Goal: Task Accomplishment & Management: Complete application form

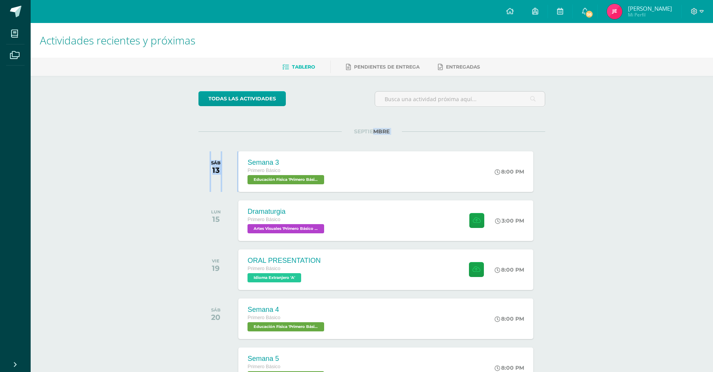
drag, startPoint x: 374, startPoint y: 131, endPoint x: 389, endPoint y: 123, distance: 17.3
click at [342, 138] on div "SEPTIEMBRE SÁB 13 Semana 3 Primero Básico Educación Física 'Primero Básico A' 8…" at bounding box center [371, 162] width 347 height 62
click at [409, 116] on div "todas las Actividades No tienes actividades Échale un vistazo a los demás perío…" at bounding box center [371, 281] width 377 height 410
drag, startPoint x: 382, startPoint y: 138, endPoint x: 361, endPoint y: 144, distance: 21.9
click at [361, 144] on div "SEPTIEMBRE SÁB 13 Semana 3 Primero Básico Educación Física 'Primero Básico A' 8…" at bounding box center [371, 162] width 347 height 62
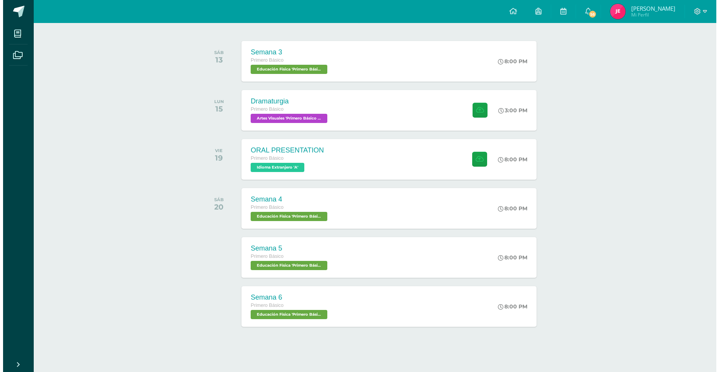
scroll to position [113, 0]
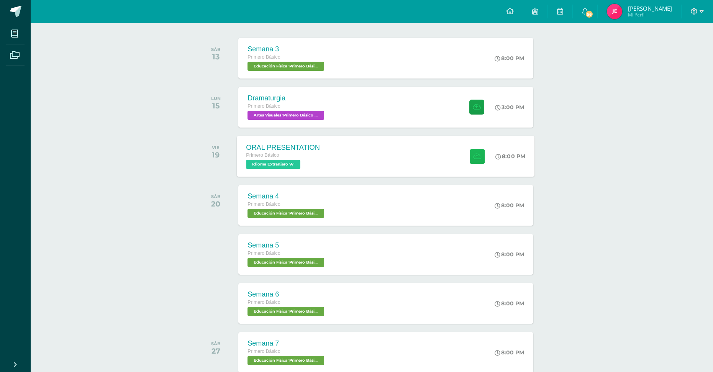
click at [475, 159] on icon at bounding box center [477, 156] width 8 height 7
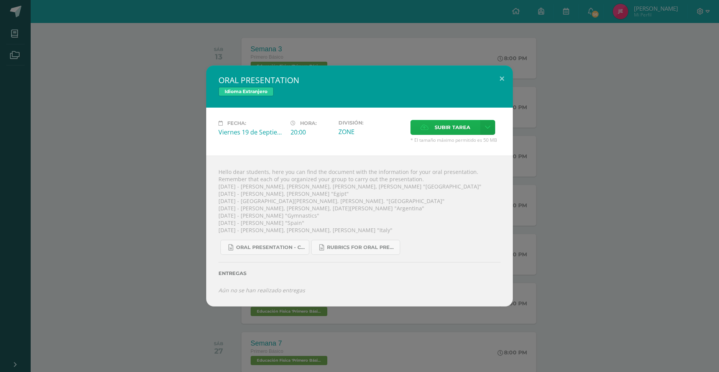
click at [443, 135] on label "Subir tarea" at bounding box center [445, 127] width 70 height 15
click at [0, 0] on input "Subir tarea" at bounding box center [0, 0] width 0 height 0
click at [485, 128] on icon at bounding box center [488, 127] width 6 height 7
click at [447, 146] on span "Subir enlace" at bounding box center [455, 143] width 32 height 7
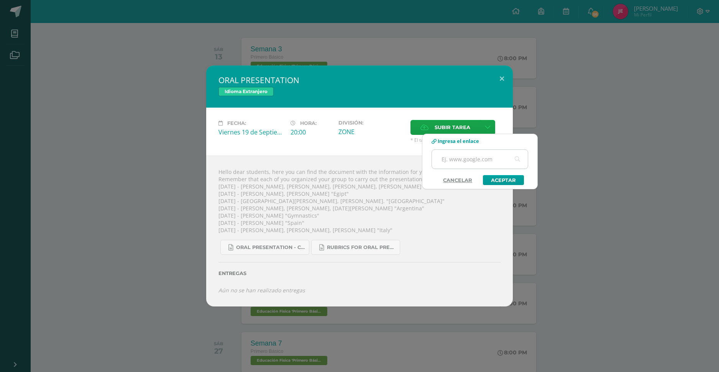
click at [467, 157] on input "text" at bounding box center [480, 159] width 96 height 19
paste input "[URL][DOMAIN_NAME]"
type input "[URL][DOMAIN_NAME]"
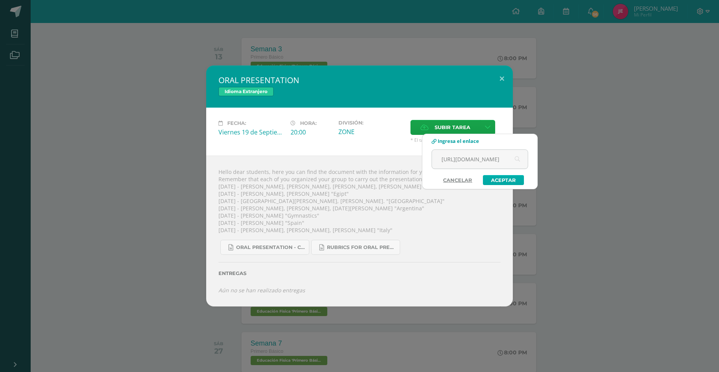
click at [509, 183] on link "Aceptar" at bounding box center [503, 180] width 41 height 10
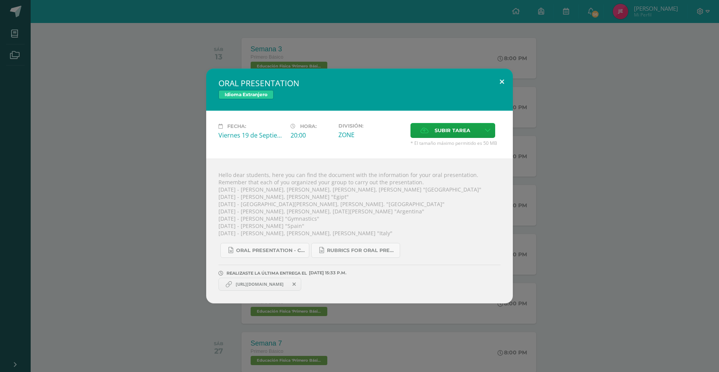
click at [502, 78] on button at bounding box center [502, 82] width 22 height 26
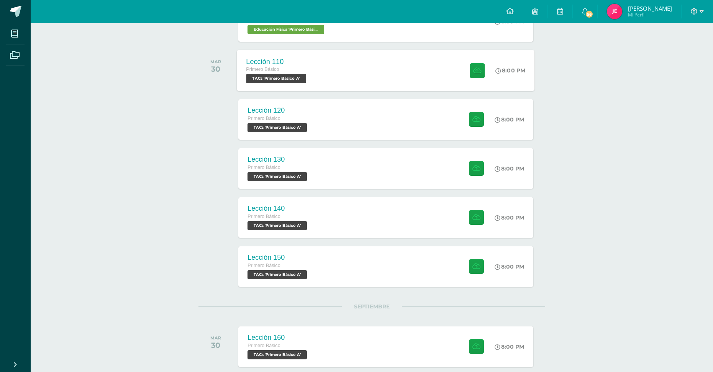
scroll to position [421, 0]
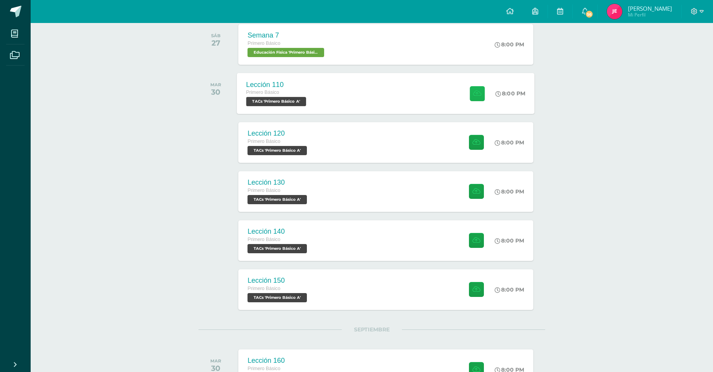
click at [482, 91] on button at bounding box center [477, 93] width 15 height 15
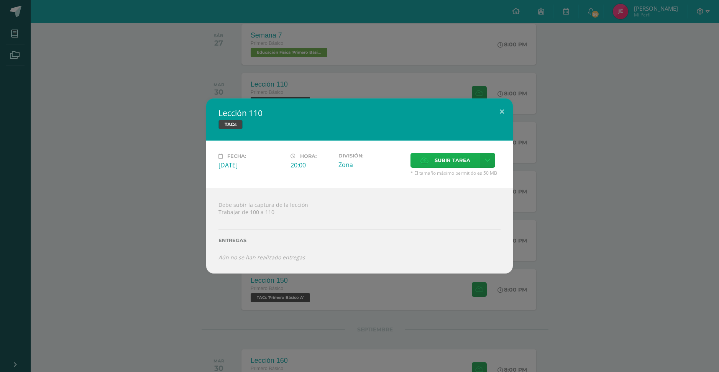
click at [453, 157] on span "Subir tarea" at bounding box center [452, 160] width 36 height 14
click at [0, 0] on input "Subir tarea" at bounding box center [0, 0] width 0 height 0
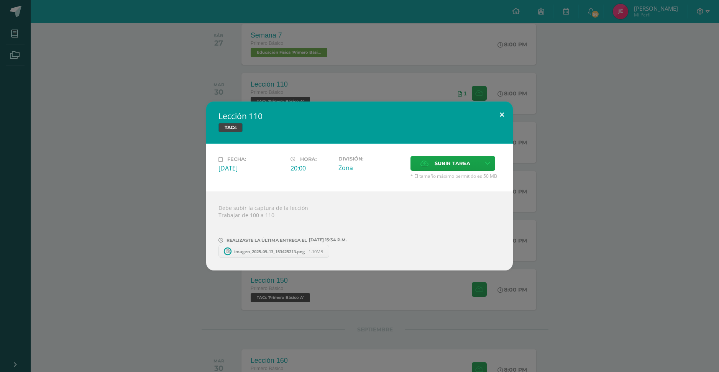
click at [499, 119] on button at bounding box center [502, 115] width 22 height 26
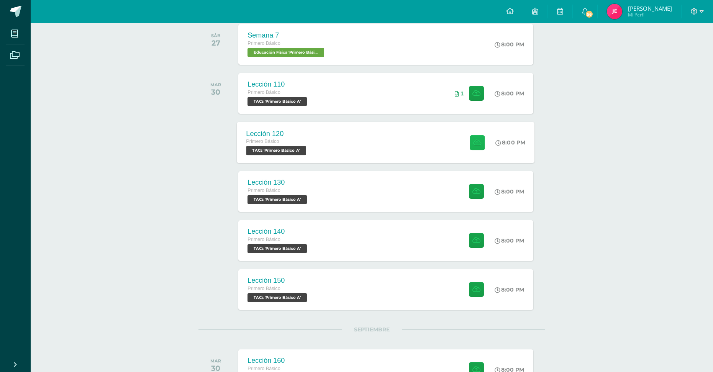
click at [477, 139] on icon at bounding box center [477, 142] width 8 height 7
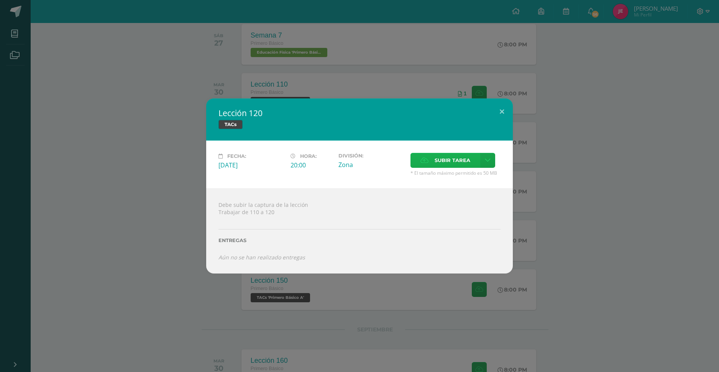
click at [439, 164] on span "Subir tarea" at bounding box center [452, 160] width 36 height 14
click at [0, 0] on input "Subir tarea" at bounding box center [0, 0] width 0 height 0
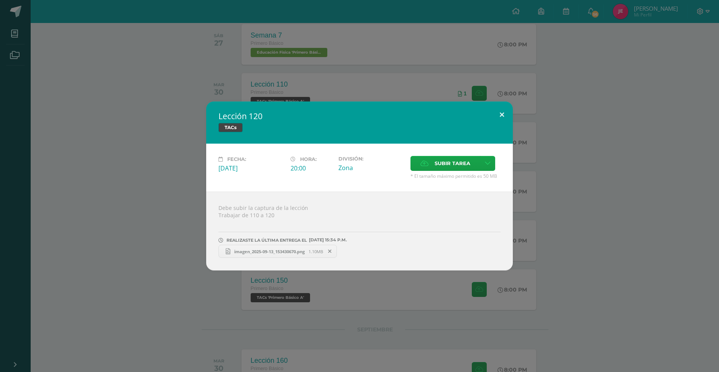
click at [506, 118] on button at bounding box center [502, 115] width 22 height 26
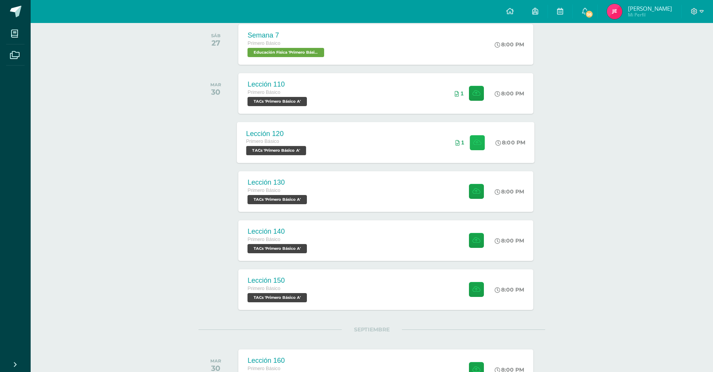
click at [475, 142] on icon at bounding box center [477, 142] width 8 height 7
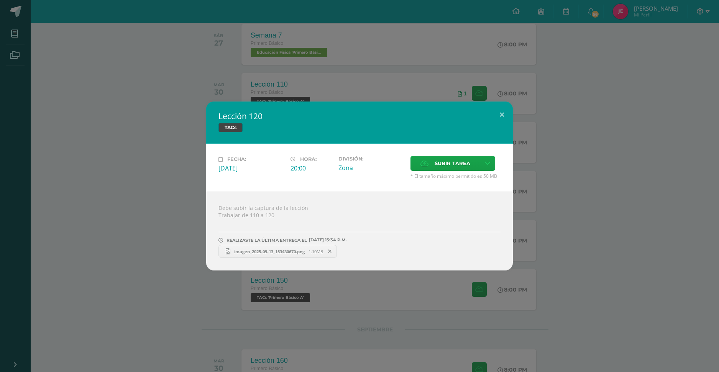
click at [298, 249] on span "imagen_2025-09-13_153430670.png" at bounding box center [269, 252] width 78 height 6
click at [497, 110] on button at bounding box center [502, 115] width 22 height 26
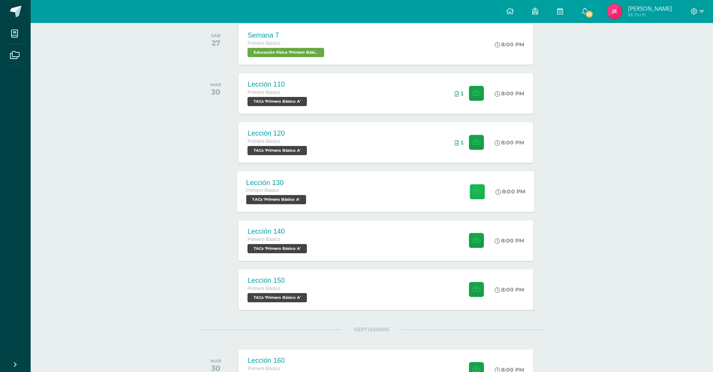
click at [479, 194] on icon at bounding box center [477, 191] width 8 height 7
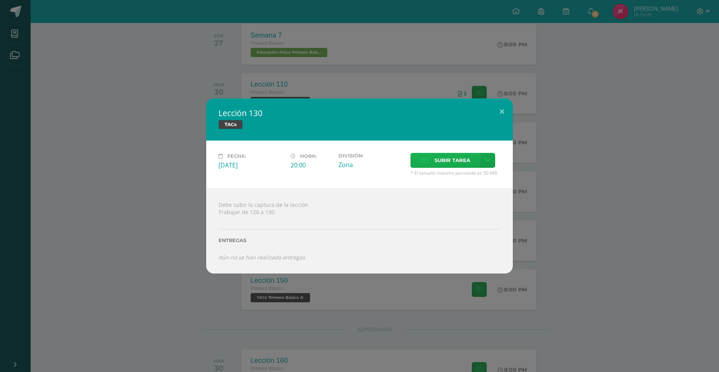
click at [445, 166] on span "Subir tarea" at bounding box center [452, 160] width 36 height 14
click at [0, 0] on input "Subir tarea" at bounding box center [0, 0] width 0 height 0
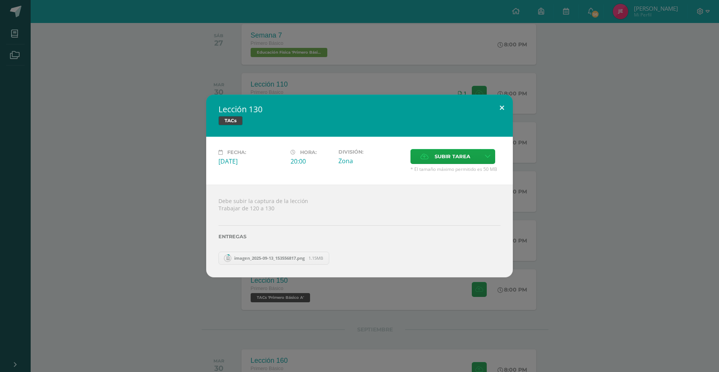
click at [506, 110] on button at bounding box center [502, 108] width 22 height 26
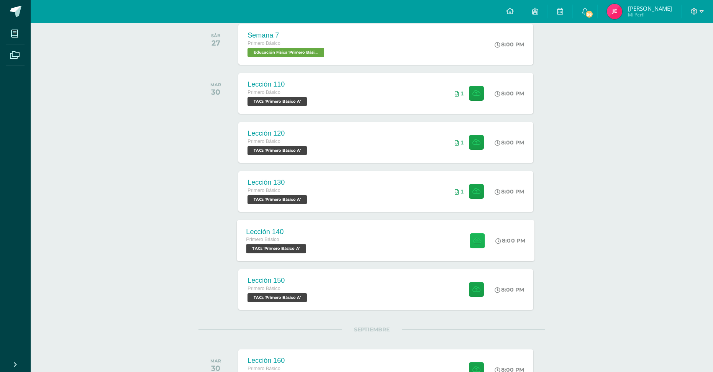
click at [476, 242] on icon at bounding box center [477, 240] width 8 height 7
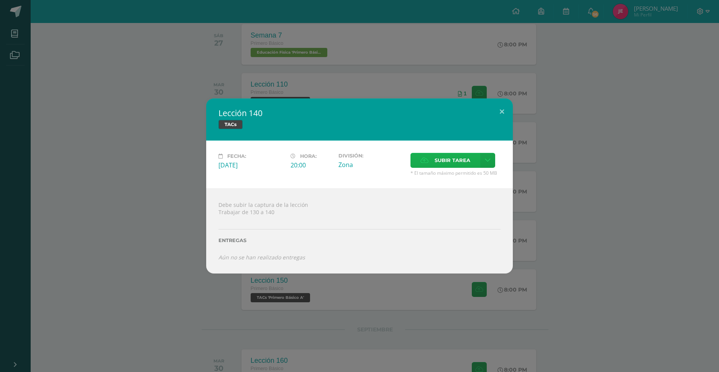
click at [430, 164] on label "Subir tarea" at bounding box center [445, 160] width 70 height 15
click at [0, 0] on input "Subir tarea" at bounding box center [0, 0] width 0 height 0
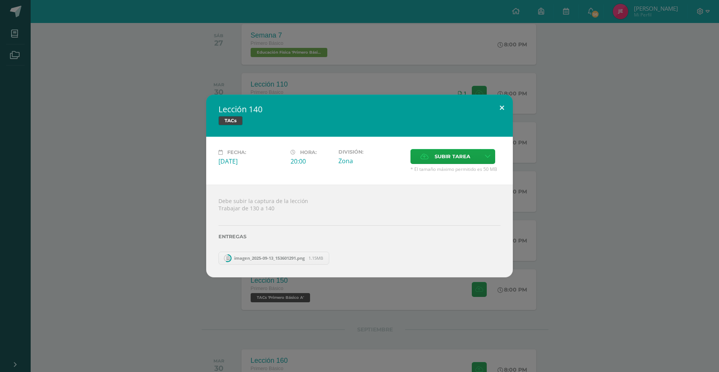
click at [503, 104] on button at bounding box center [502, 108] width 22 height 26
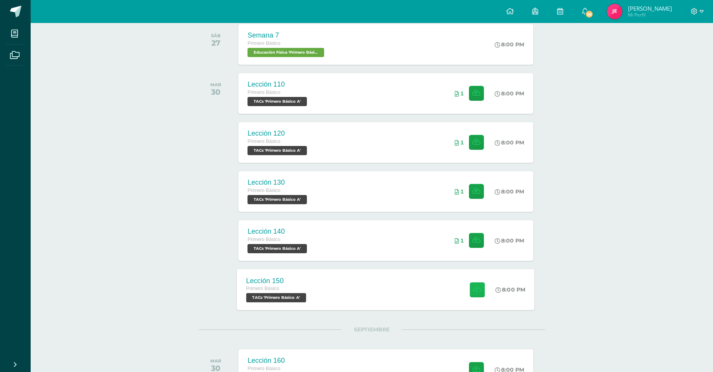
click at [480, 285] on button at bounding box center [477, 289] width 15 height 15
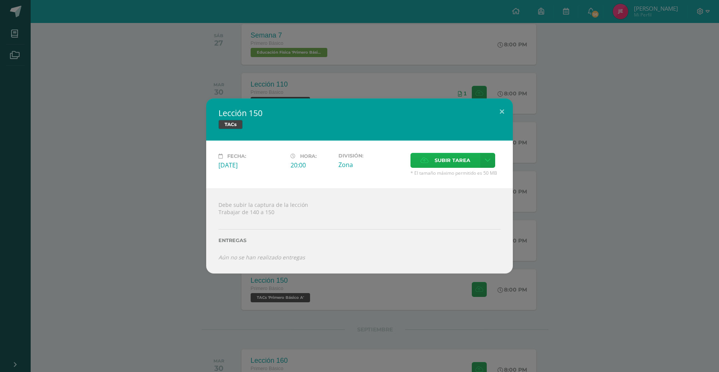
click at [449, 154] on span "Subir tarea" at bounding box center [452, 160] width 36 height 14
click at [0, 0] on input "Subir tarea" at bounding box center [0, 0] width 0 height 0
click at [502, 110] on button at bounding box center [502, 111] width 22 height 26
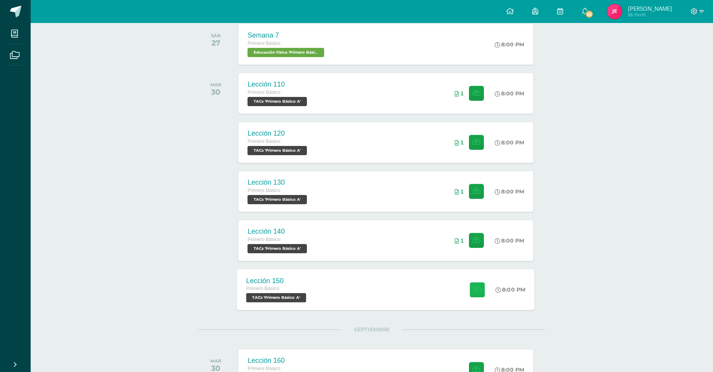
click at [479, 290] on icon at bounding box center [477, 289] width 8 height 7
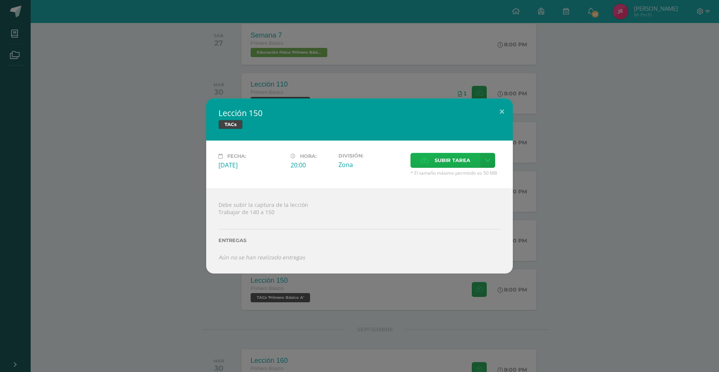
click at [459, 159] on span "Subir tarea" at bounding box center [452, 160] width 36 height 14
click at [0, 0] on input "Subir tarea" at bounding box center [0, 0] width 0 height 0
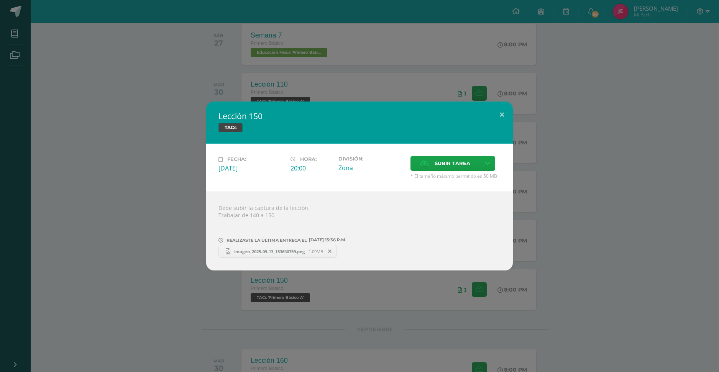
click at [303, 245] on link "imagen_2025-09-13_153636759.png 1.09MB" at bounding box center [277, 251] width 118 height 13
click at [503, 115] on button at bounding box center [502, 115] width 22 height 26
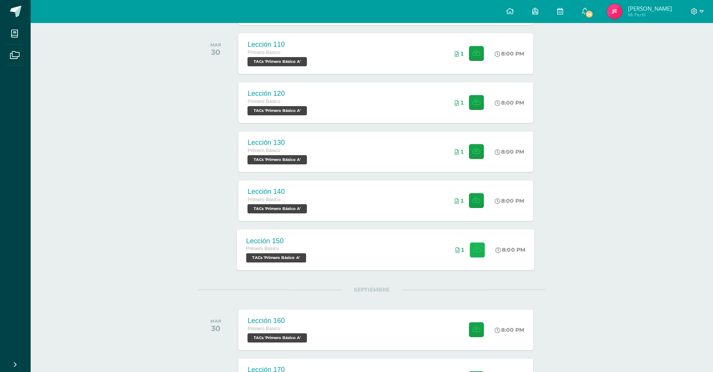
scroll to position [472, 0]
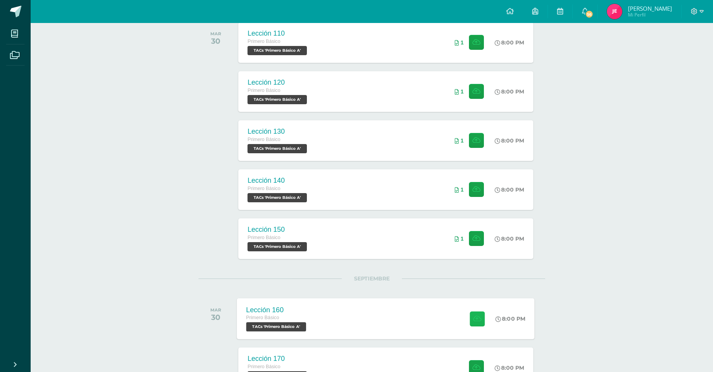
click at [474, 318] on icon at bounding box center [477, 318] width 8 height 7
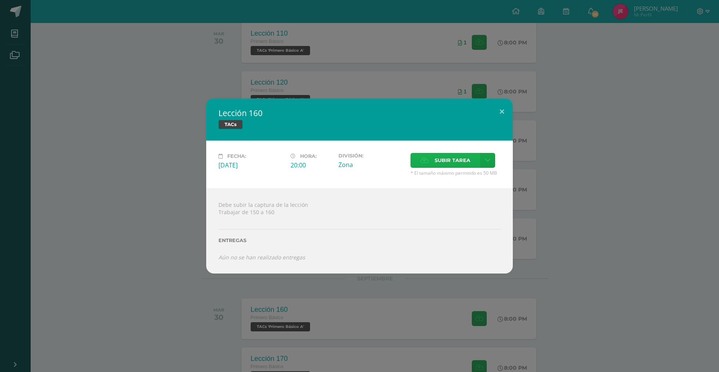
click at [441, 163] on span "Subir tarea" at bounding box center [452, 160] width 36 height 14
click at [0, 0] on input "Subir tarea" at bounding box center [0, 0] width 0 height 0
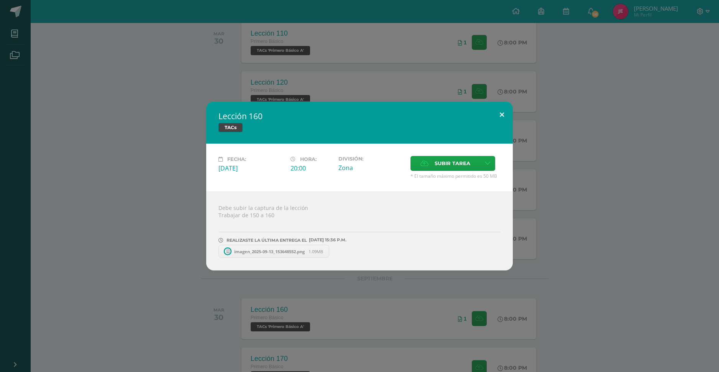
click at [502, 115] on button at bounding box center [502, 115] width 22 height 26
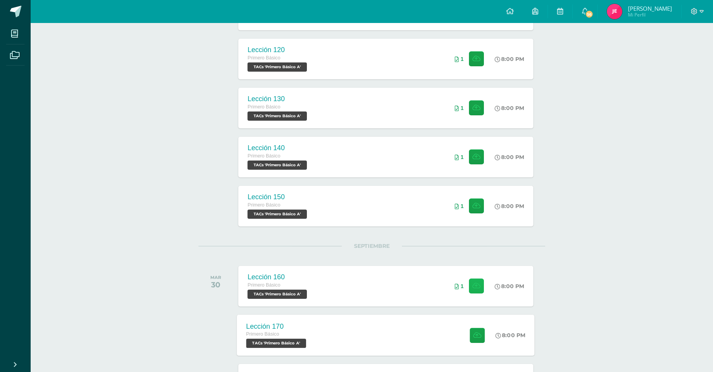
scroll to position [536, 0]
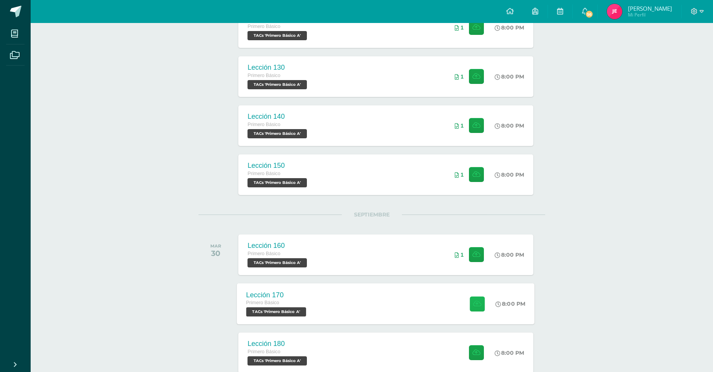
click at [477, 300] on icon at bounding box center [477, 303] width 8 height 7
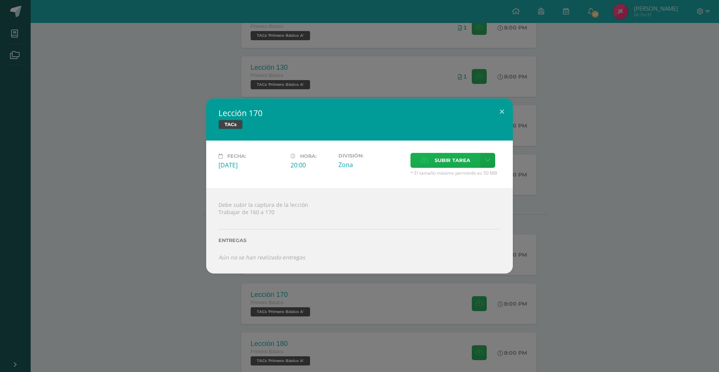
click at [435, 157] on span "Subir tarea" at bounding box center [452, 160] width 36 height 14
click at [0, 0] on input "Subir tarea" at bounding box center [0, 0] width 0 height 0
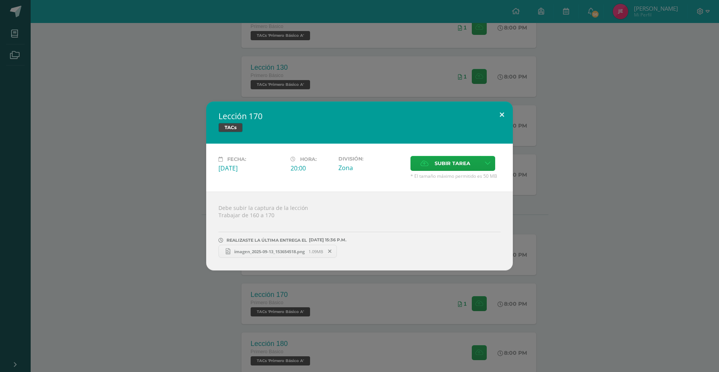
click at [499, 110] on button at bounding box center [502, 115] width 22 height 26
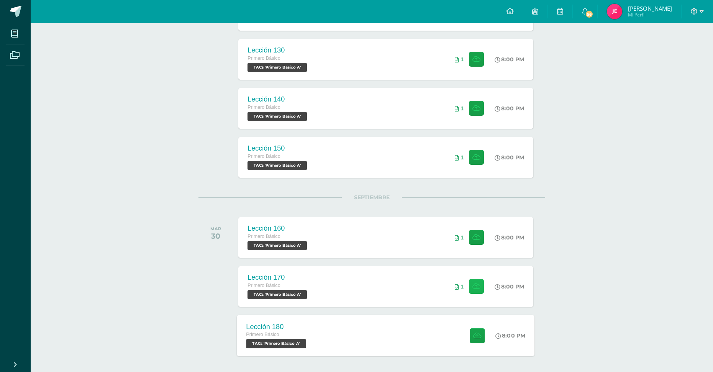
scroll to position [587, 0]
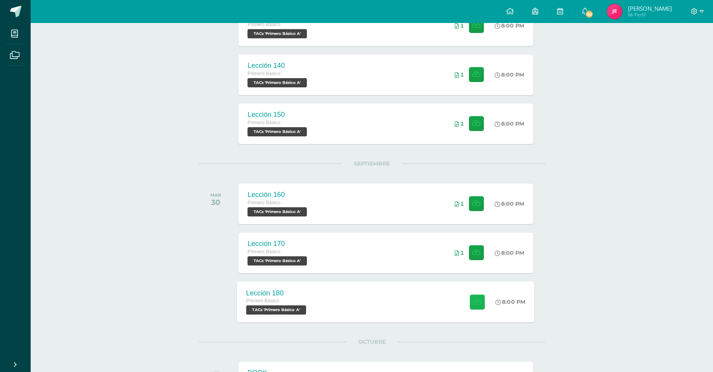
click at [475, 301] on icon at bounding box center [477, 301] width 8 height 7
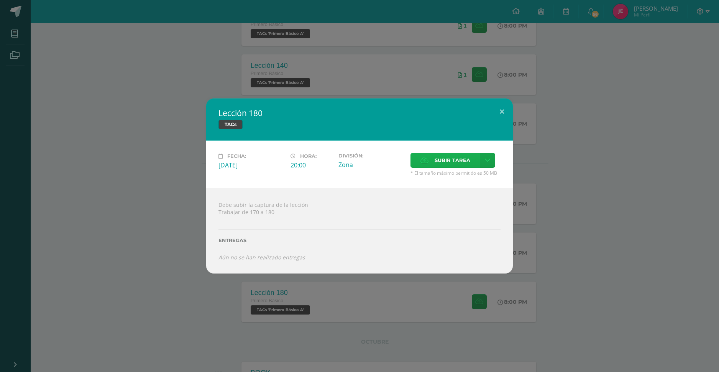
click at [456, 164] on span "Subir tarea" at bounding box center [452, 160] width 36 height 14
click at [0, 0] on input "Subir tarea" at bounding box center [0, 0] width 0 height 0
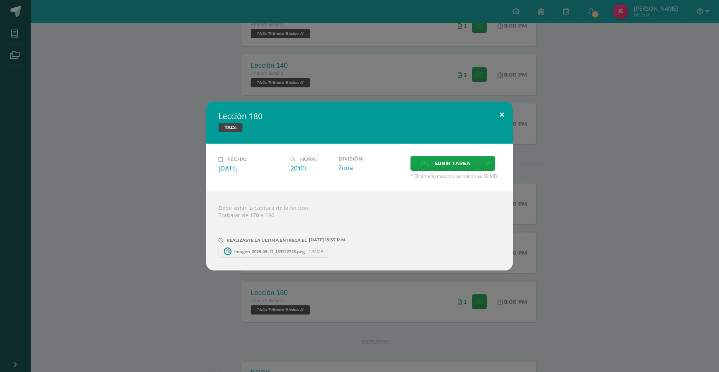
click at [502, 113] on button at bounding box center [502, 115] width 22 height 26
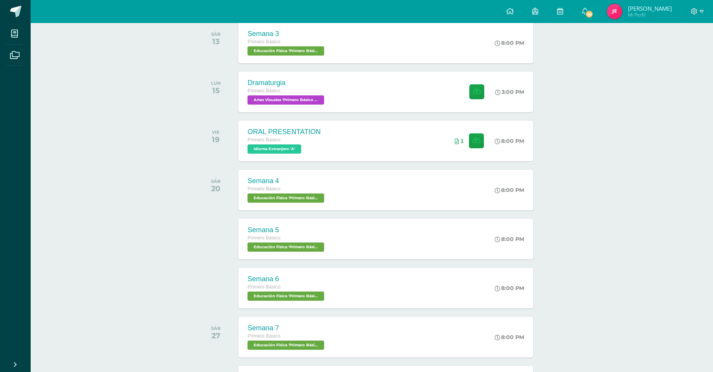
scroll to position [128, 0]
